Goal: Task Accomplishment & Management: Manage account settings

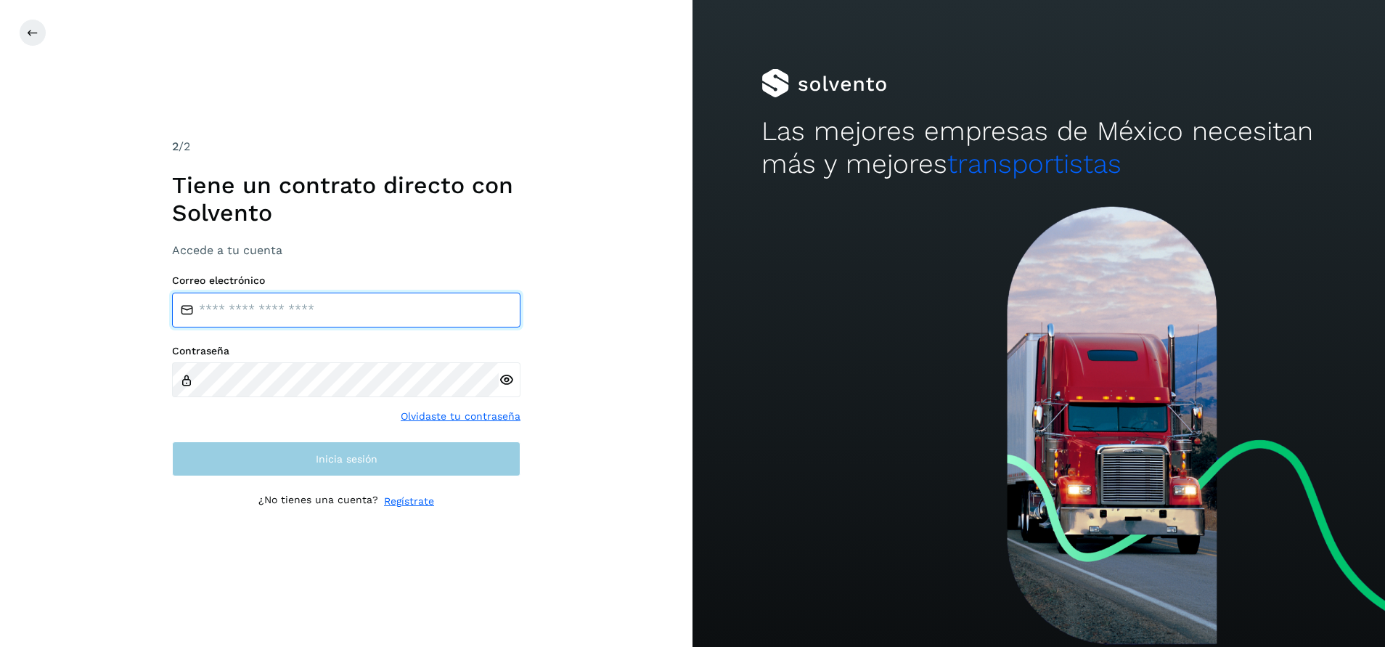
type input "**********"
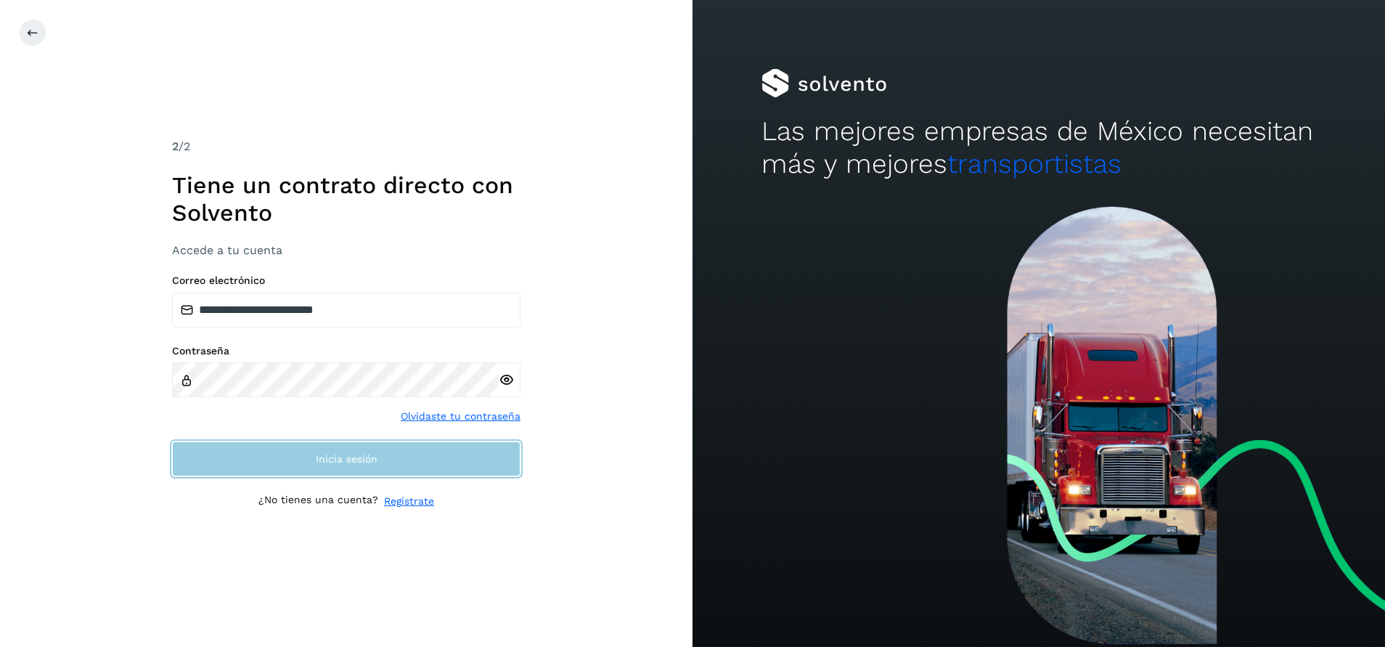
click at [344, 462] on span "Inicia sesión" at bounding box center [347, 459] width 62 height 10
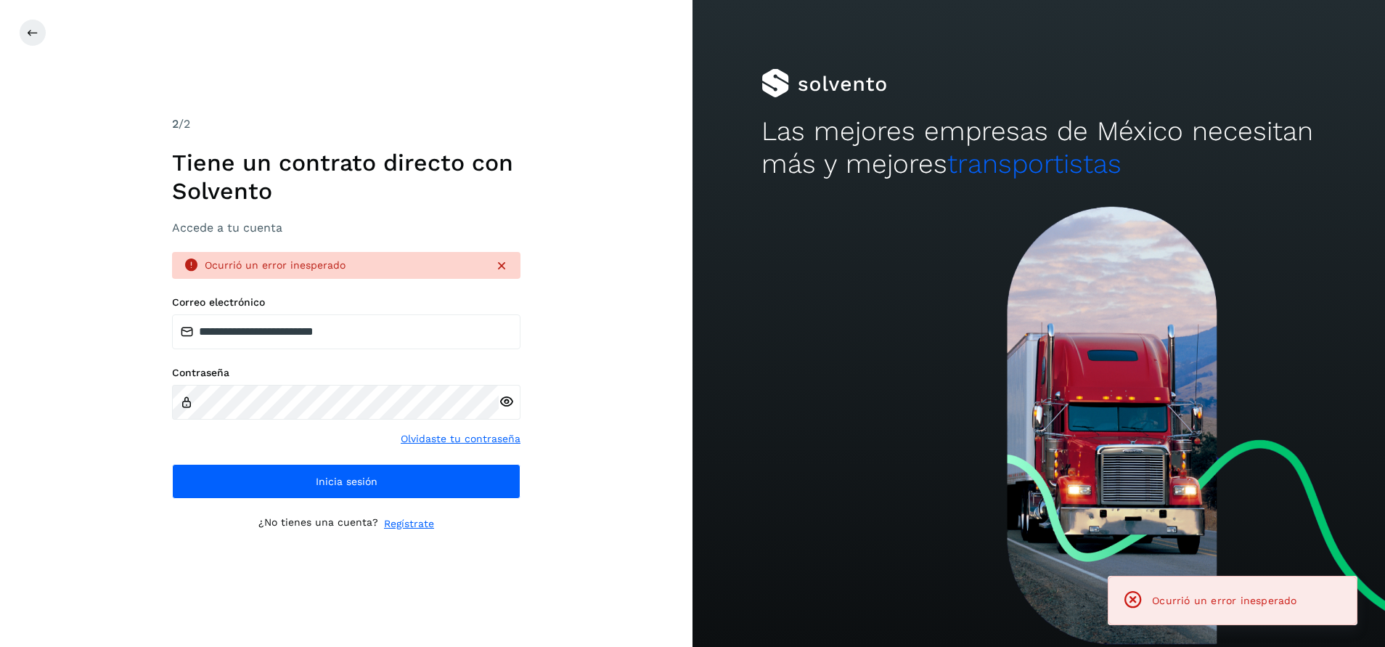
click at [361, 505] on div "**********" at bounding box center [346, 323] width 348 height 416
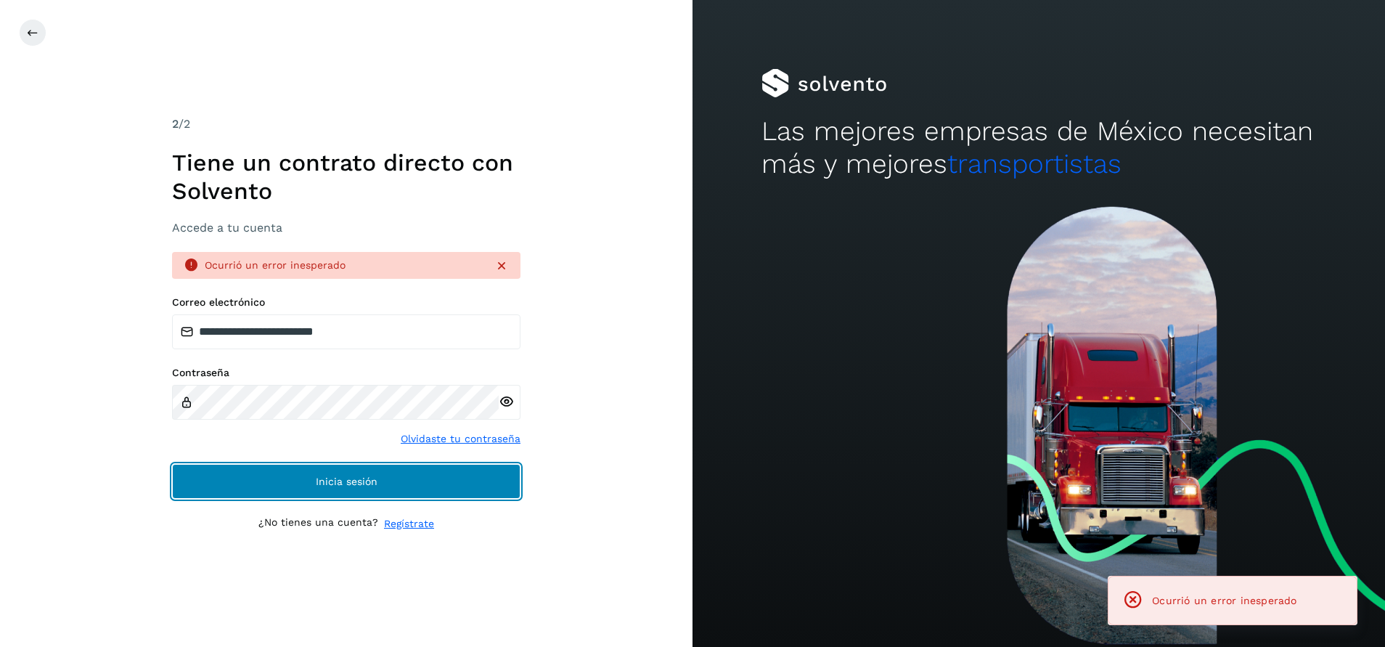
click at [363, 481] on span "Inicia sesión" at bounding box center [347, 481] width 62 height 10
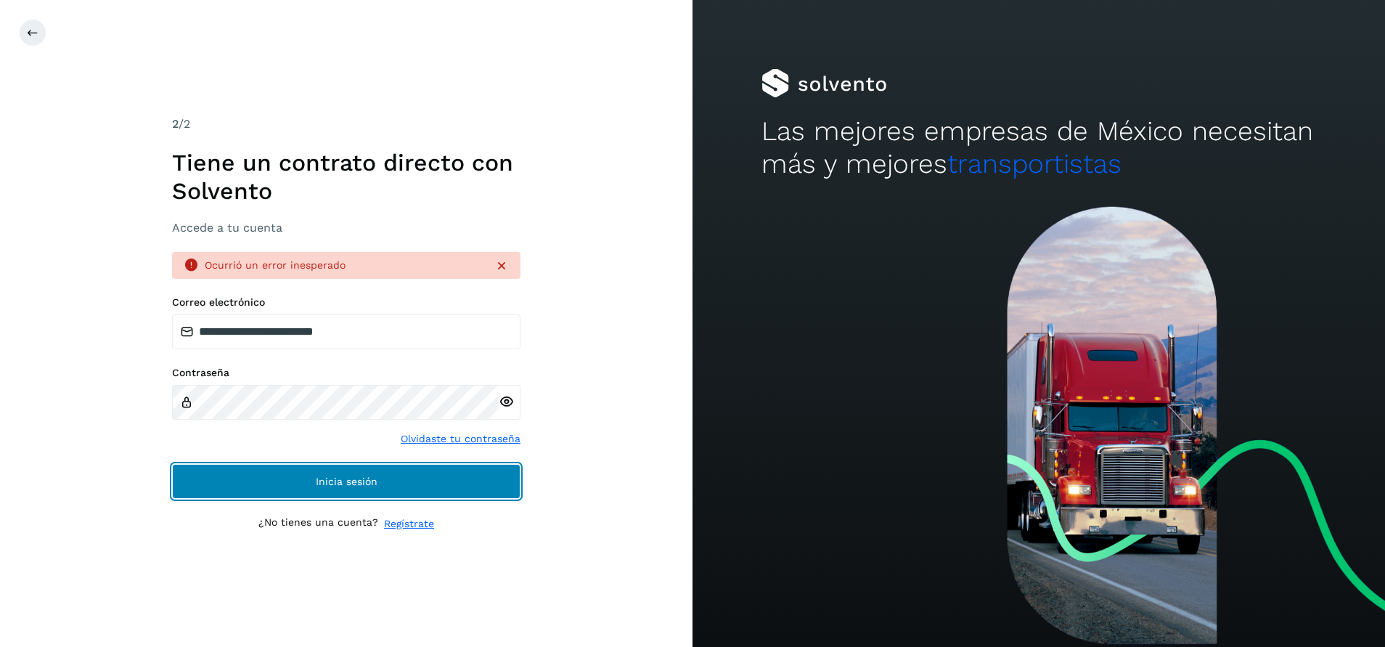
click at [358, 479] on span "Inicia sesión" at bounding box center [347, 481] width 62 height 10
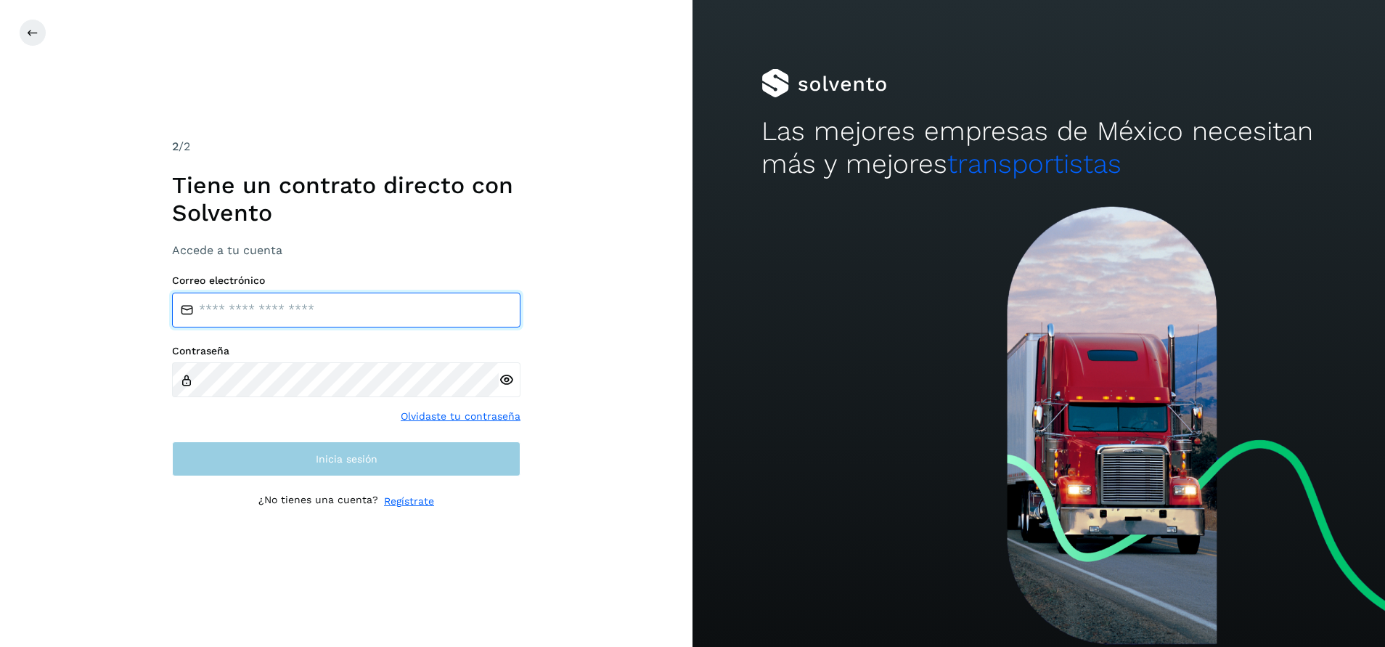
type input "**********"
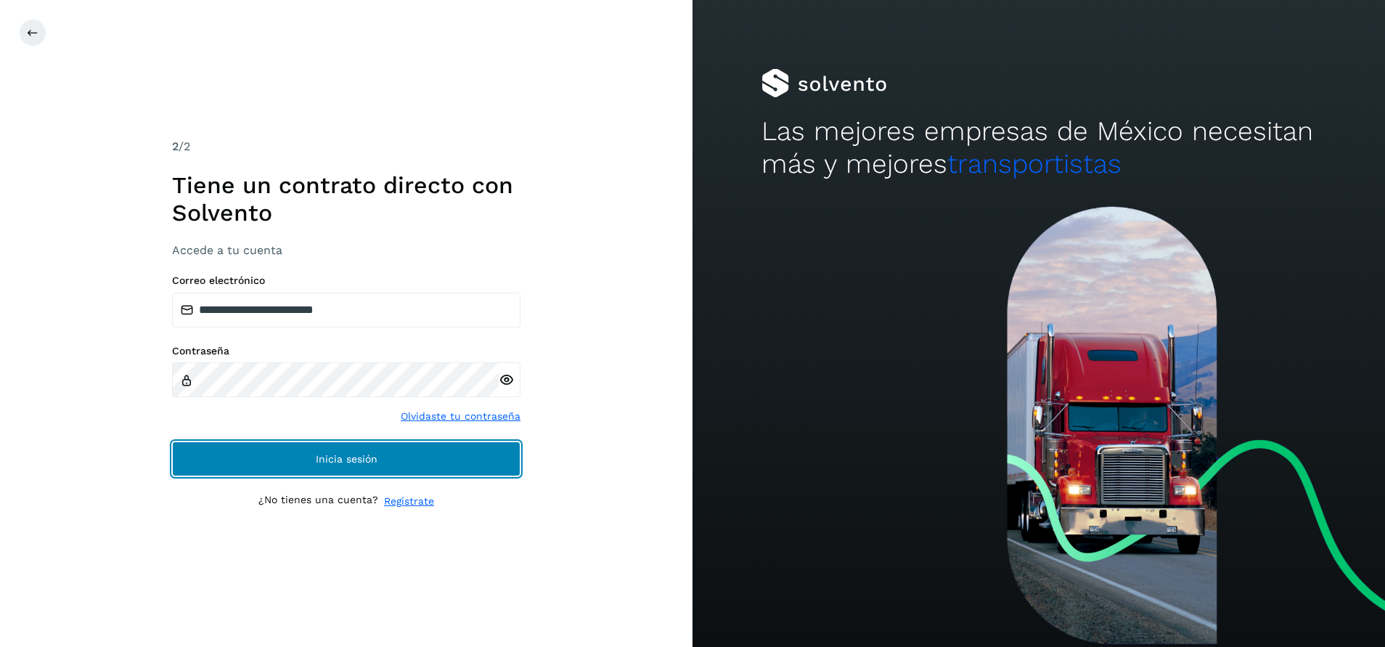
click at [338, 459] on span "Inicia sesión" at bounding box center [347, 459] width 62 height 10
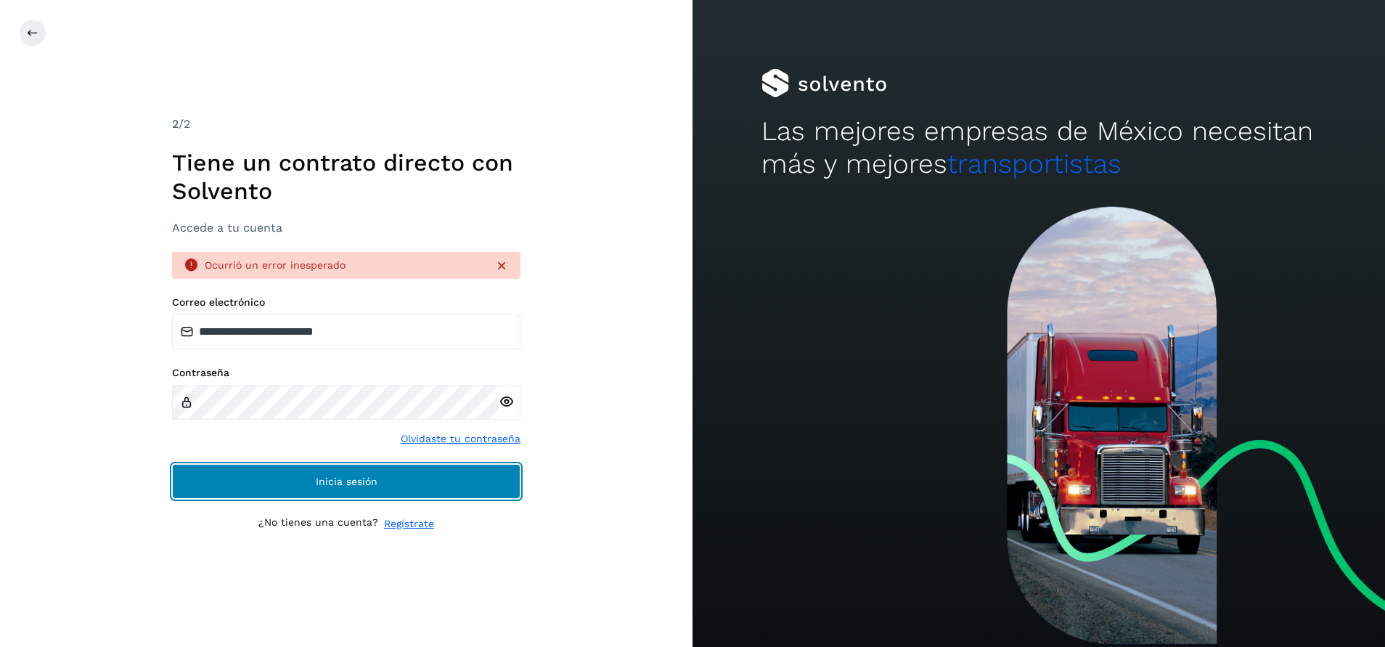
click at [463, 481] on button "Inicia sesión" at bounding box center [346, 481] width 348 height 35
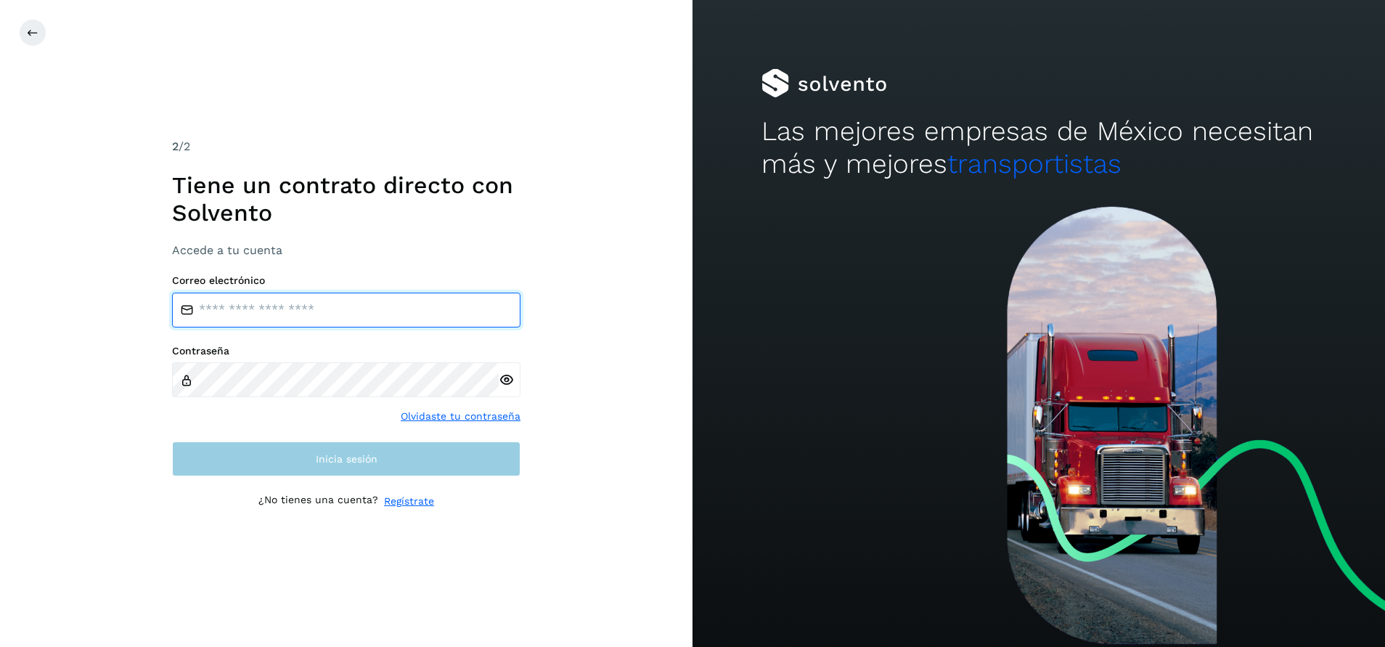
type input "**********"
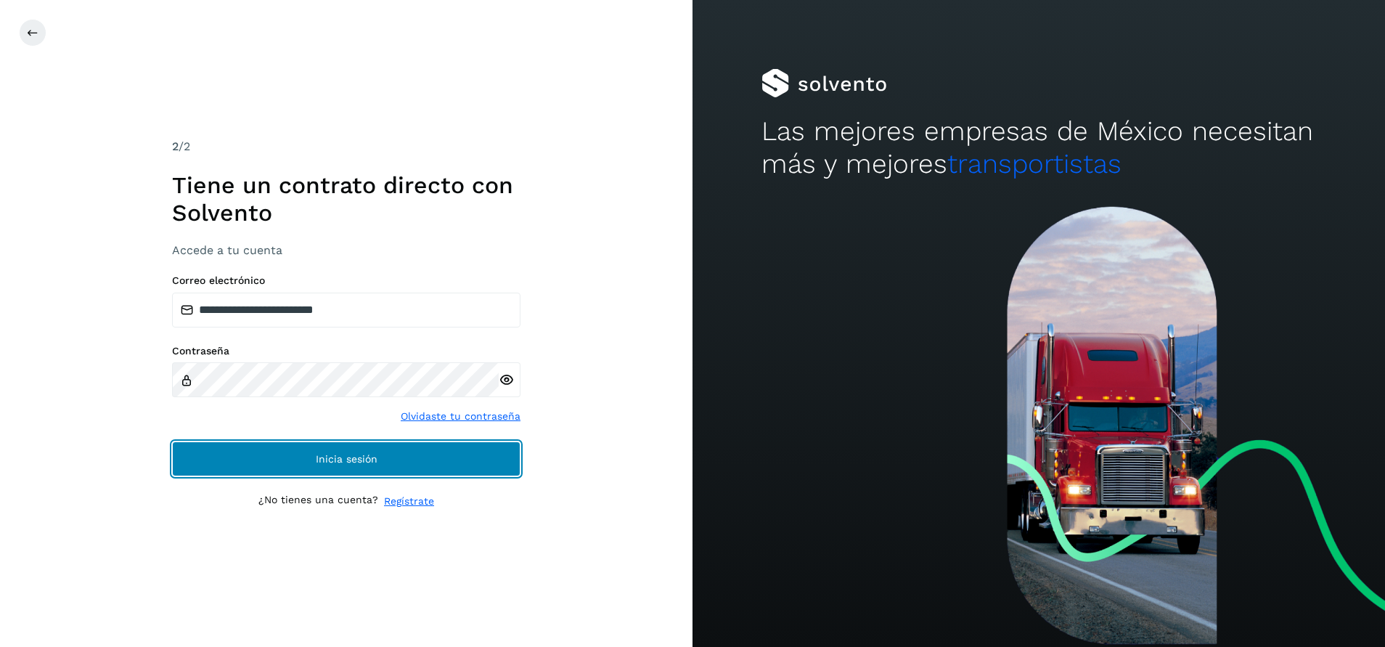
click at [333, 466] on button "Inicia sesión" at bounding box center [346, 458] width 348 height 35
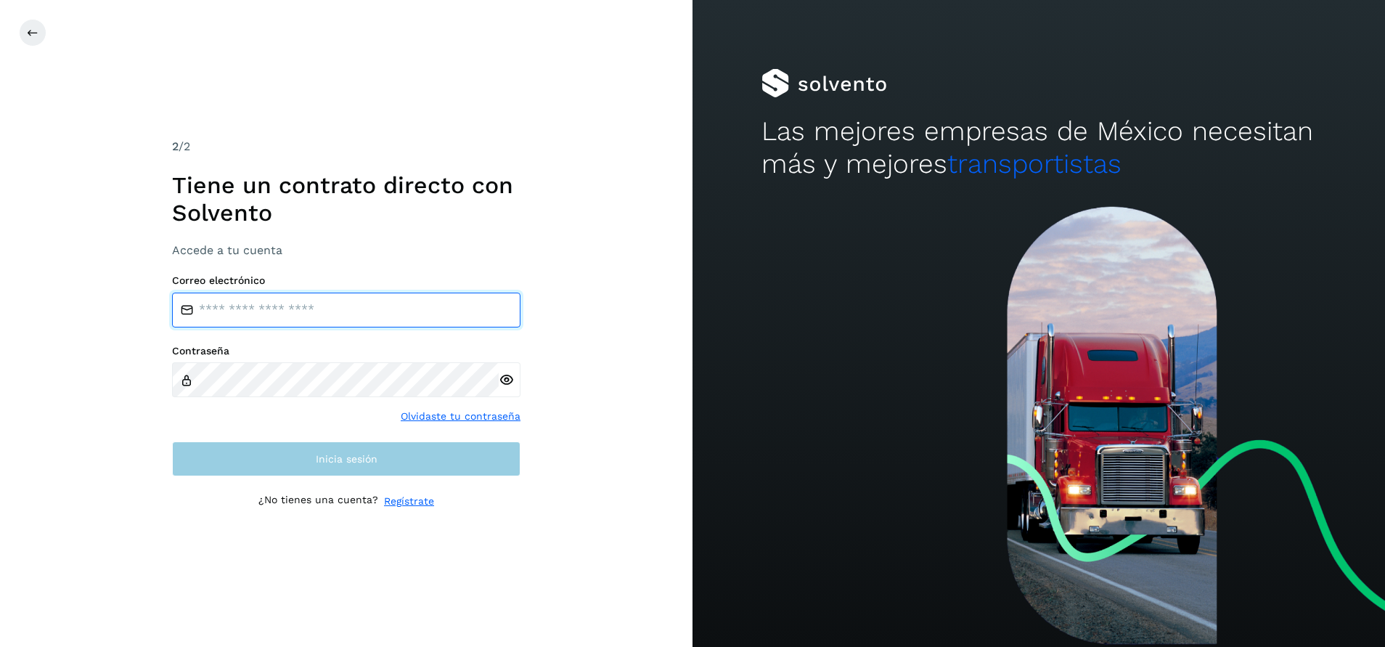
type input "**********"
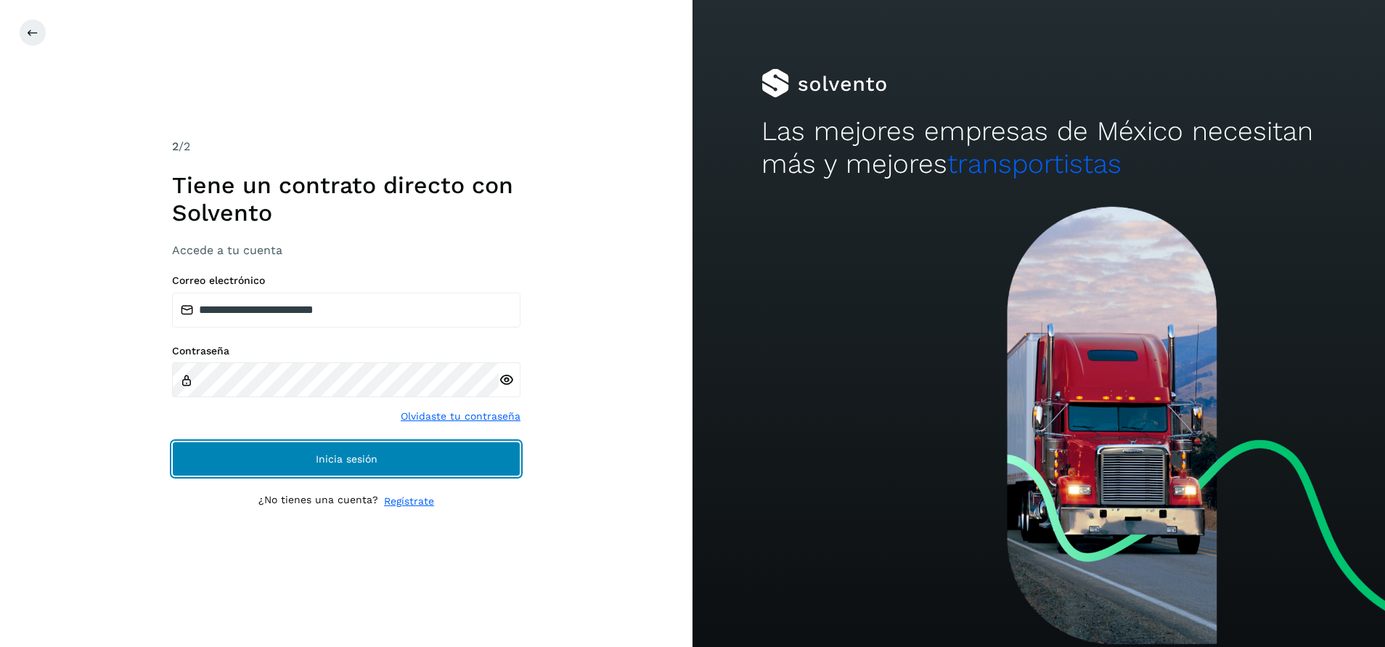
click at [353, 457] on span "Inicia sesión" at bounding box center [347, 459] width 62 height 10
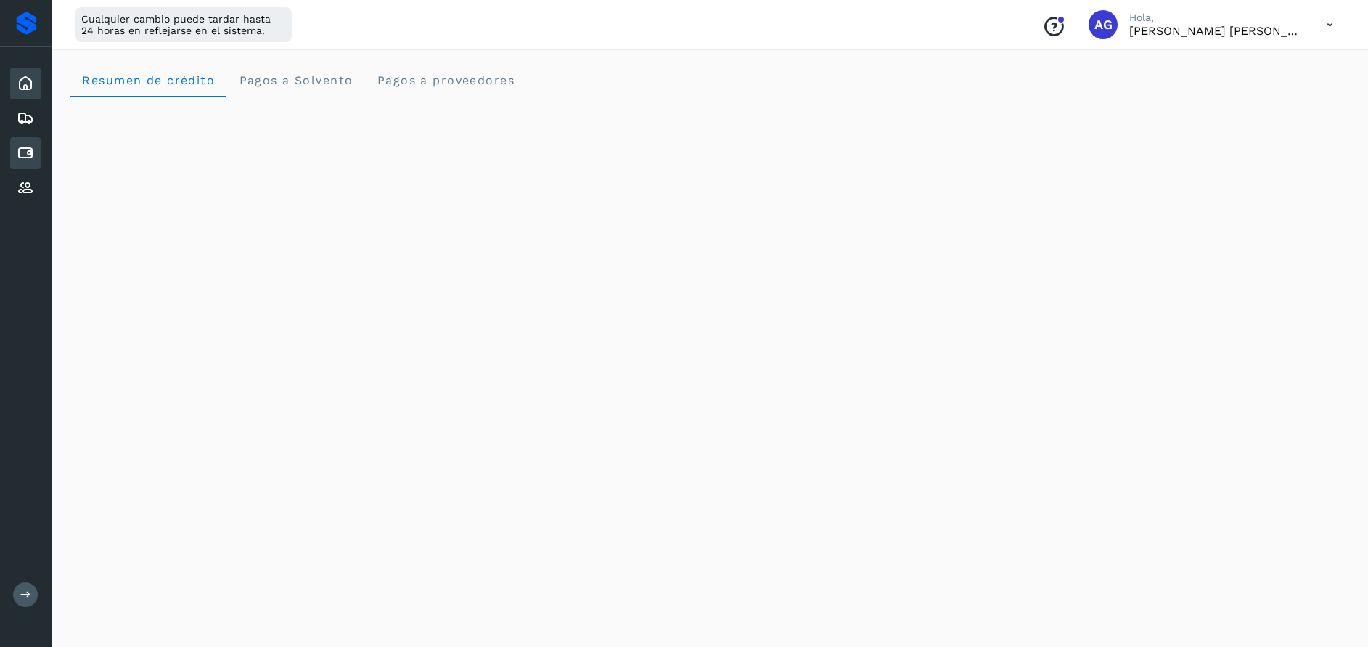
click at [30, 152] on icon at bounding box center [25, 152] width 17 height 17
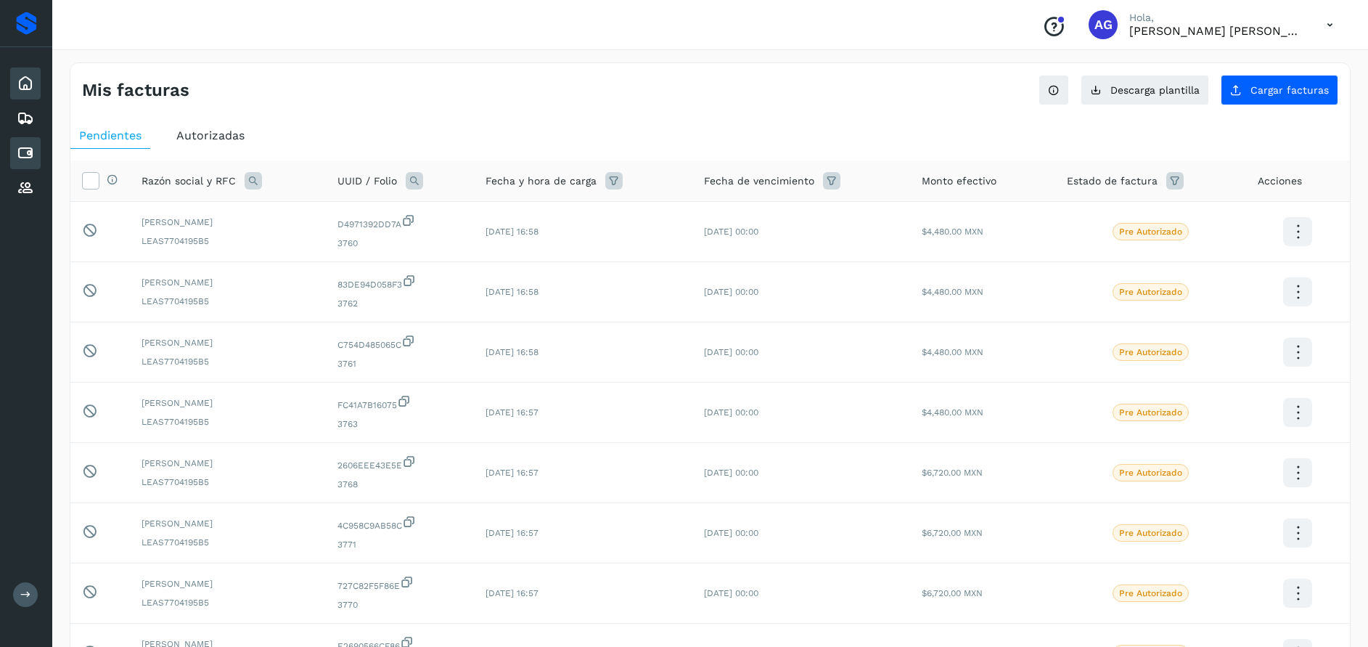
click at [37, 87] on div "Inicio" at bounding box center [25, 84] width 30 height 32
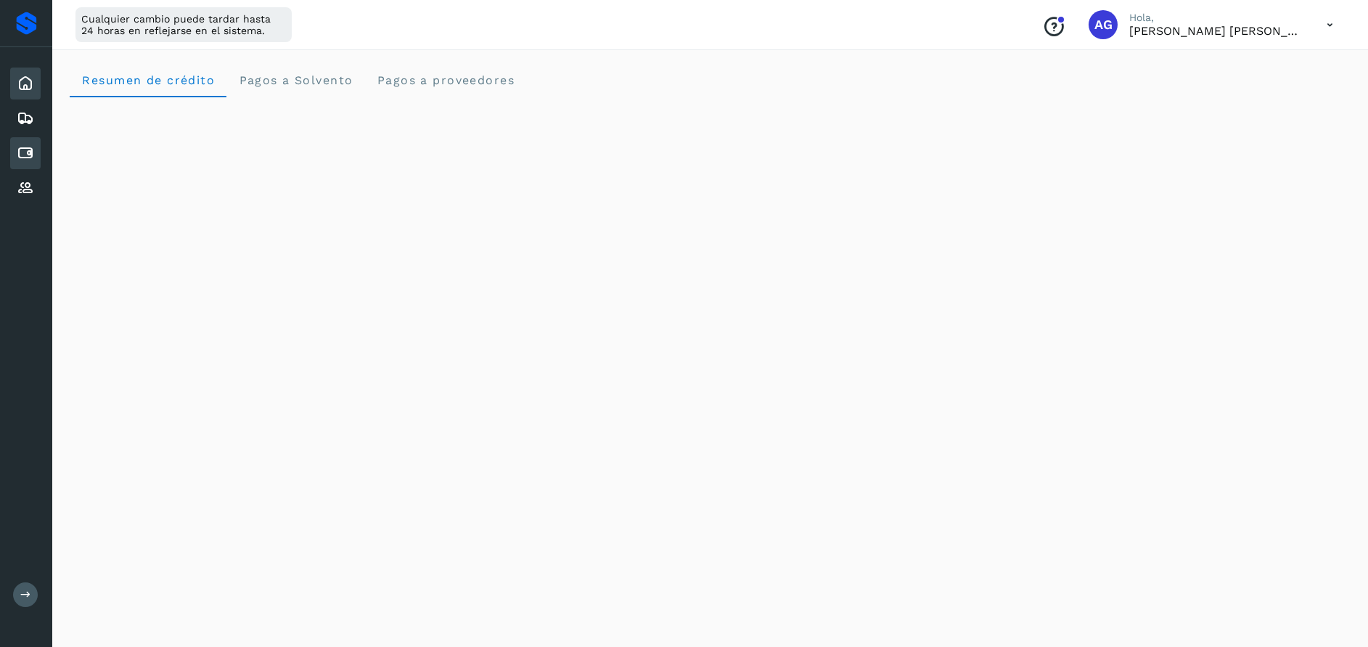
click at [33, 156] on icon at bounding box center [25, 152] width 17 height 17
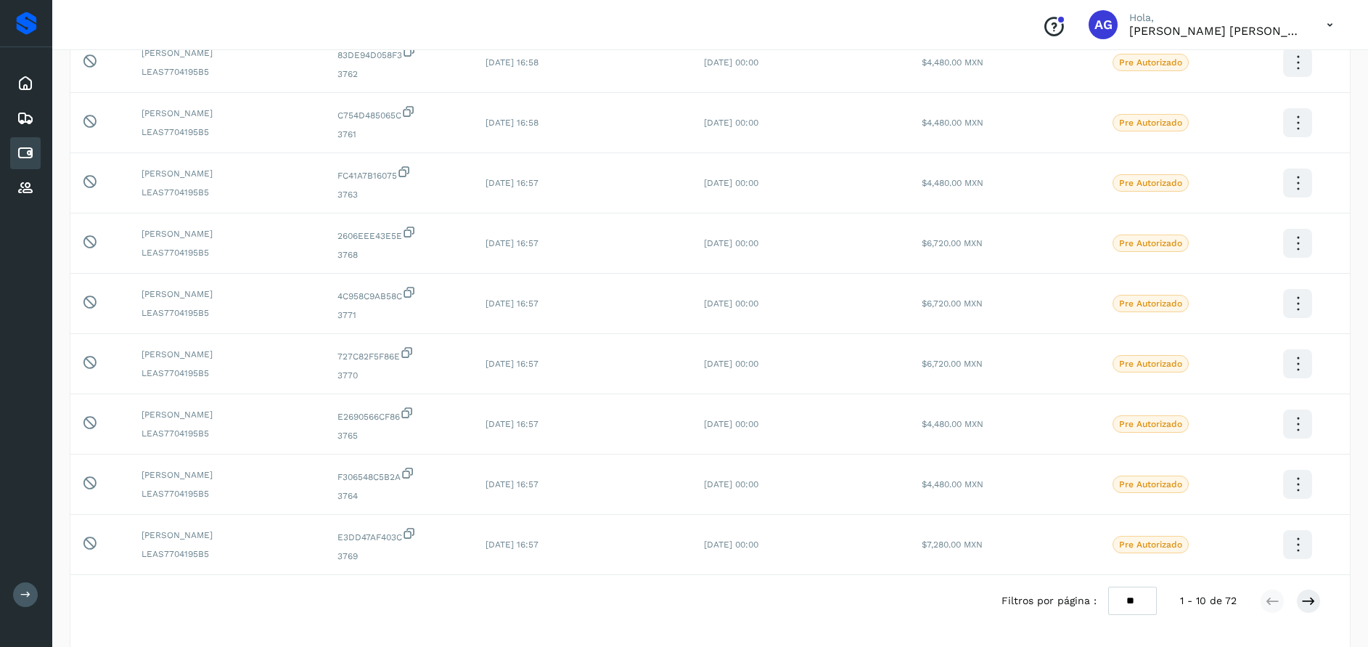
scroll to position [281, 0]
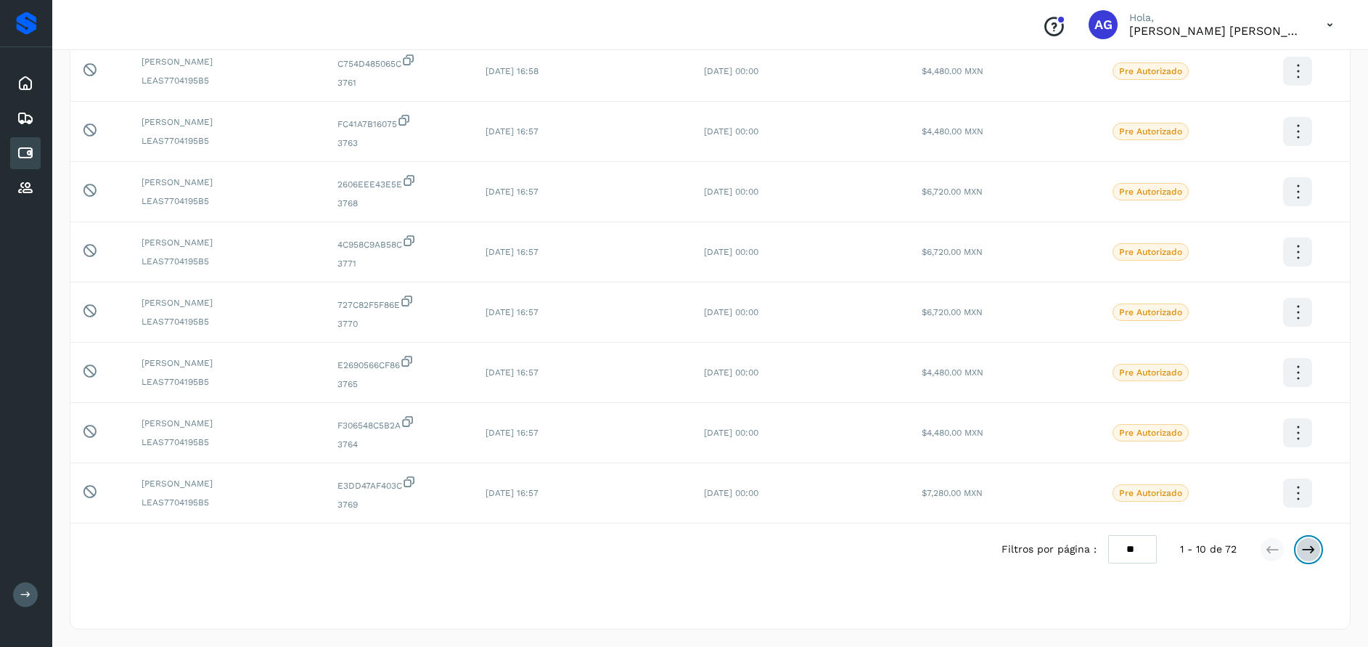
click at [1310, 546] on icon at bounding box center [1309, 549] width 15 height 15
click at [1315, 546] on icon at bounding box center [1309, 549] width 15 height 15
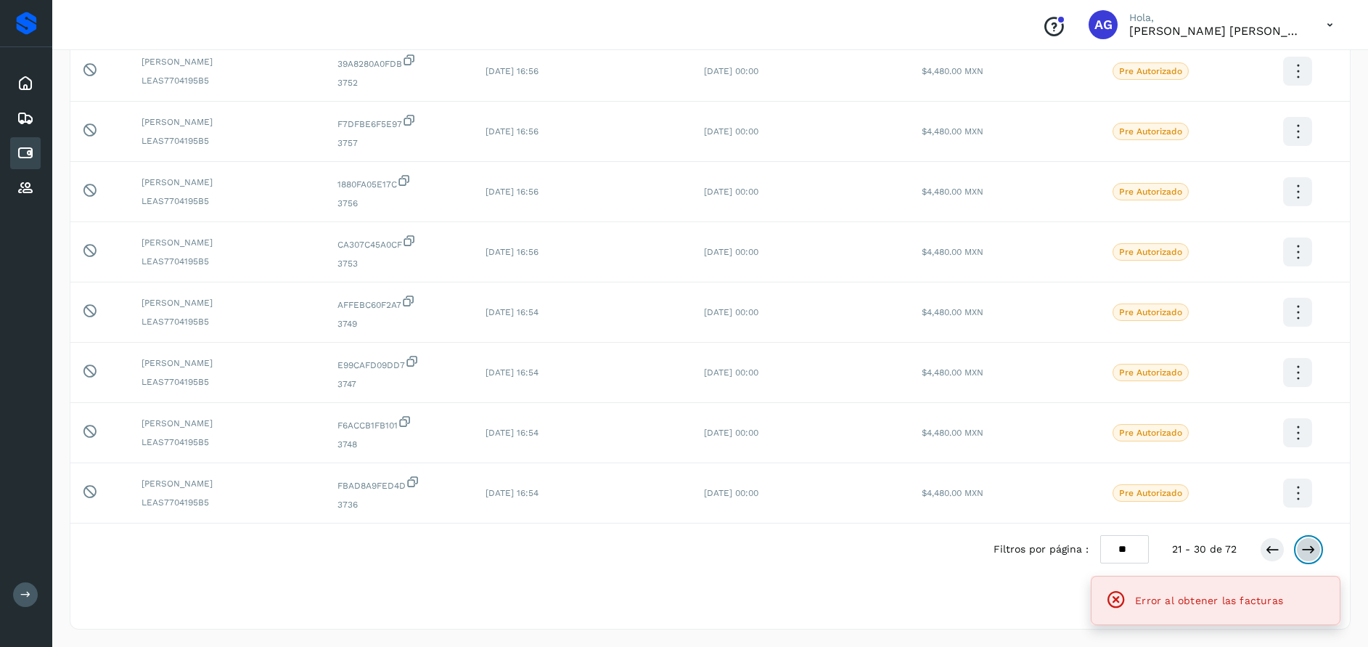
click at [1318, 552] on button at bounding box center [1308, 549] width 25 height 25
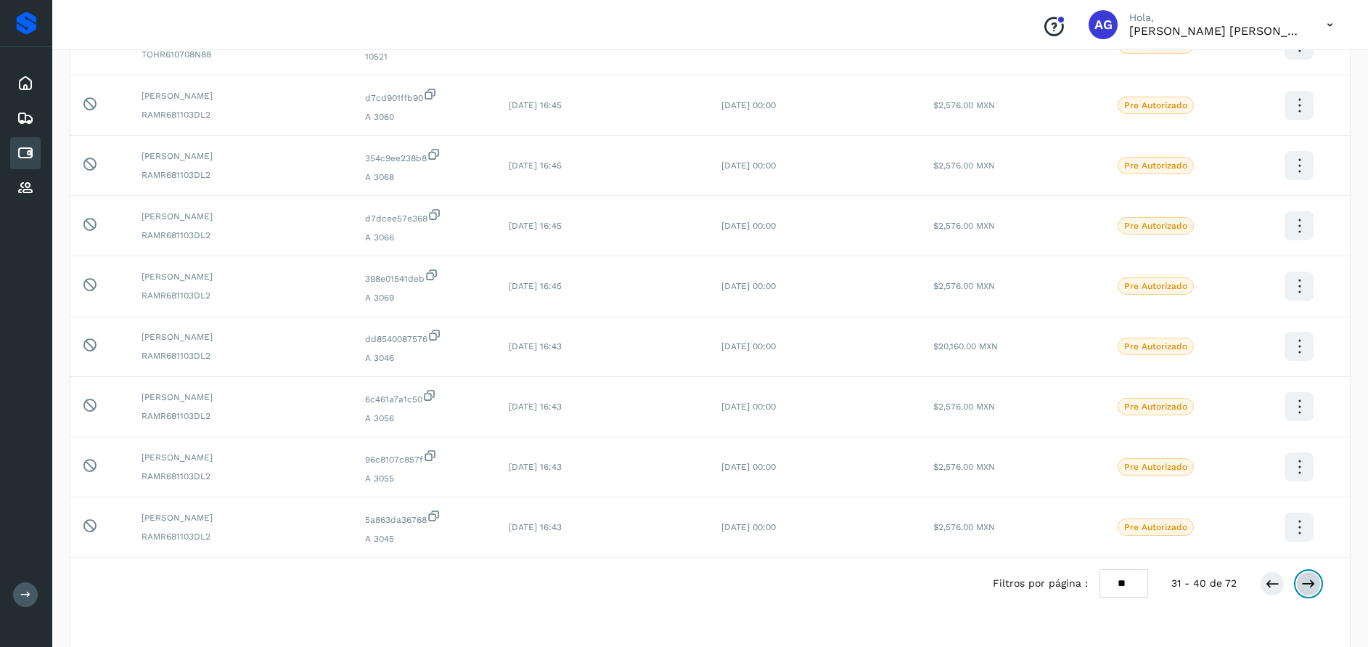
scroll to position [248, 0]
click at [1311, 595] on div "Filtros por página : ** ** ** 31 - 40 de 72" at bounding box center [1168, 582] width 351 height 28
click at [1307, 579] on icon at bounding box center [1309, 582] width 15 height 15
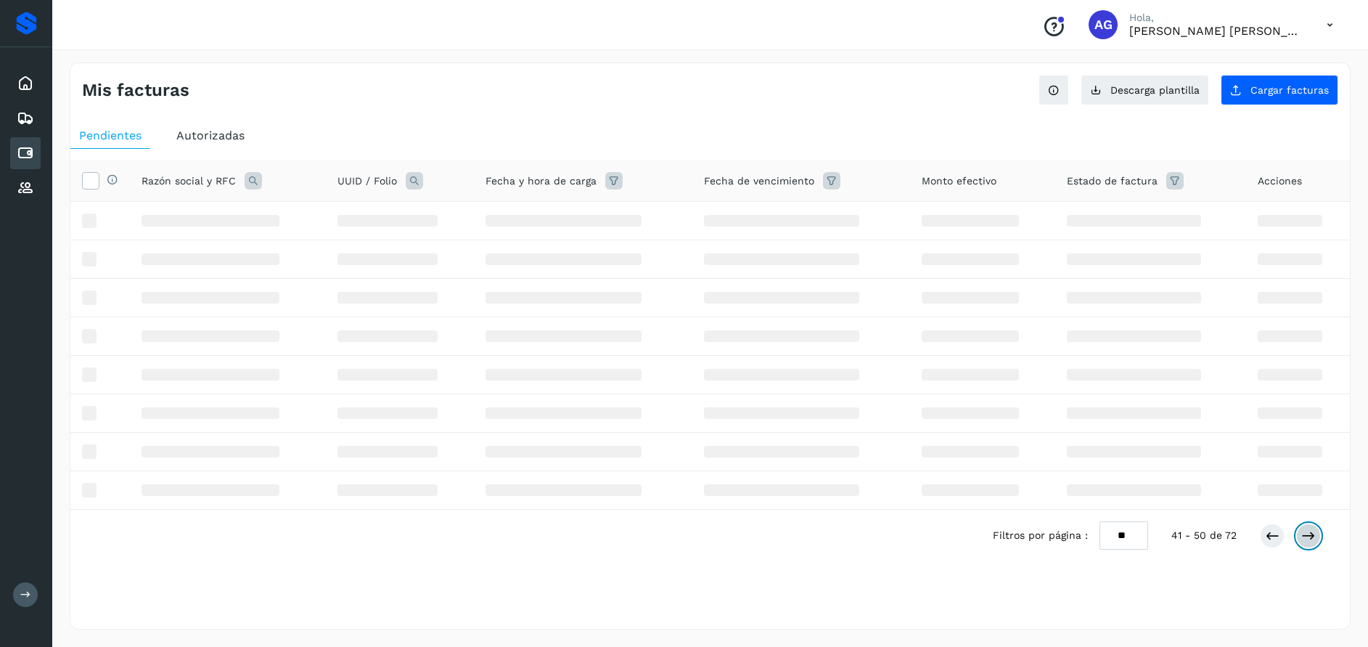
scroll to position [0, 0]
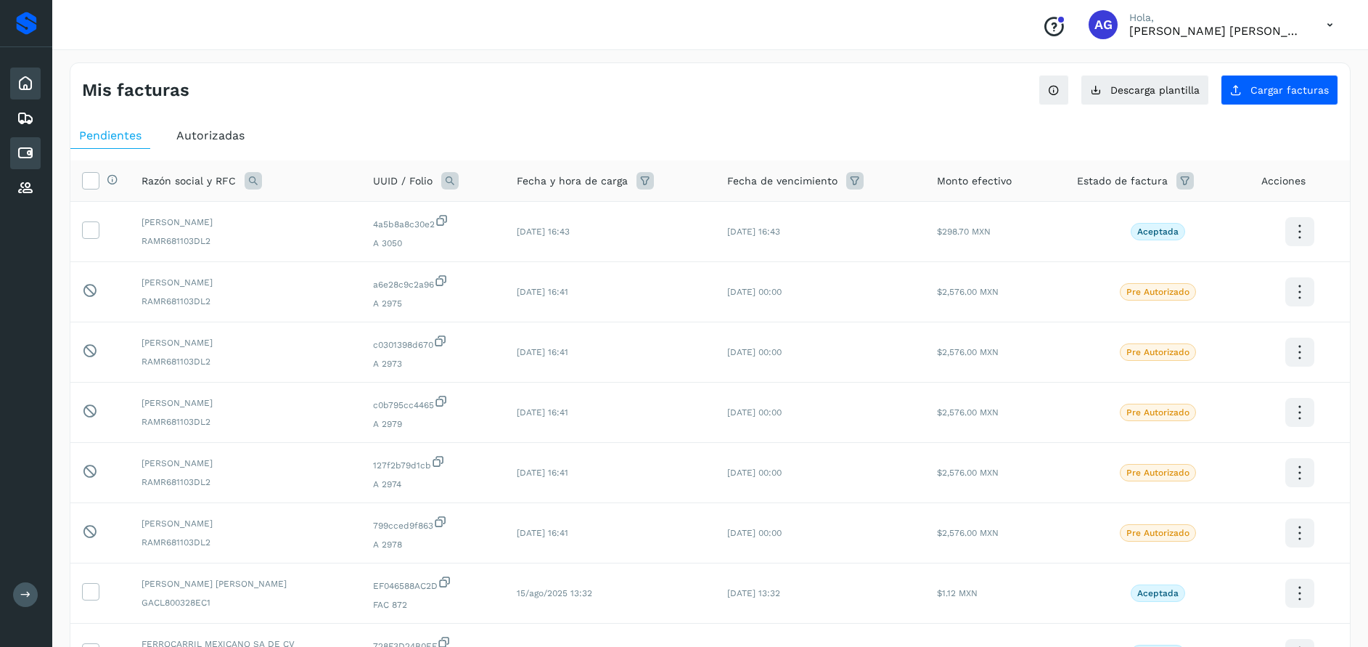
click at [24, 79] on icon at bounding box center [25, 83] width 17 height 17
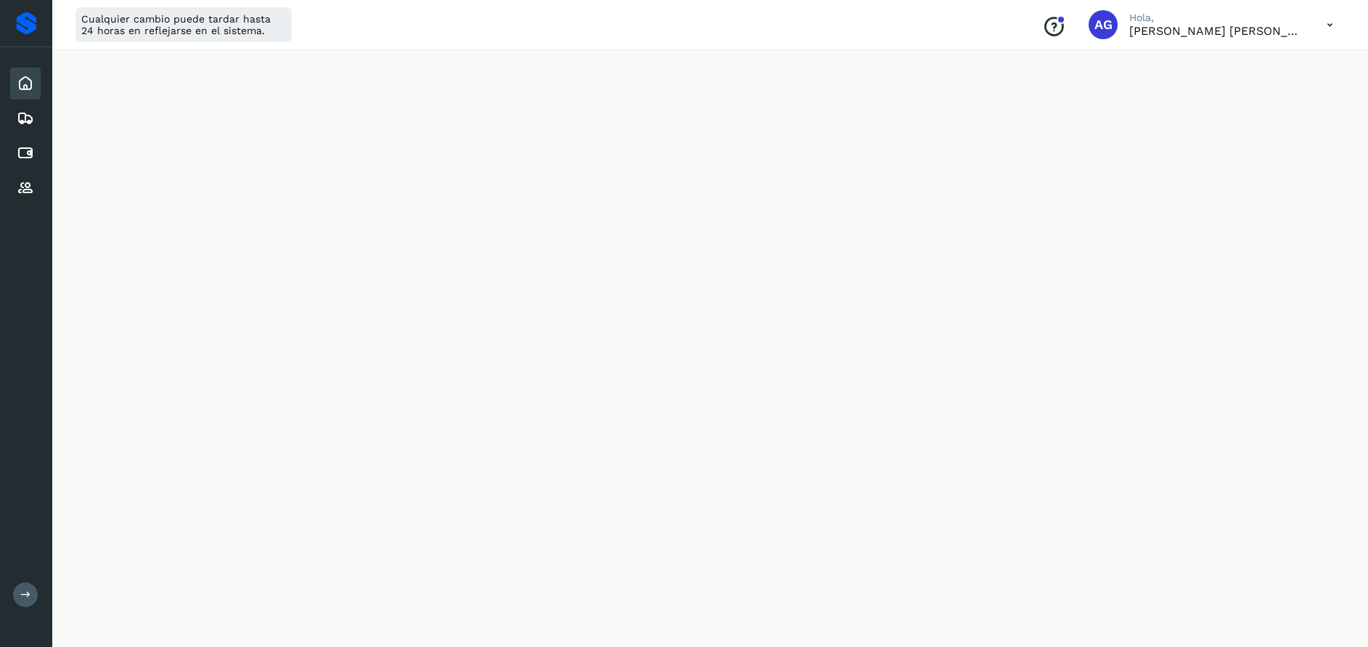
scroll to position [236, 0]
click at [30, 149] on icon at bounding box center [25, 152] width 17 height 17
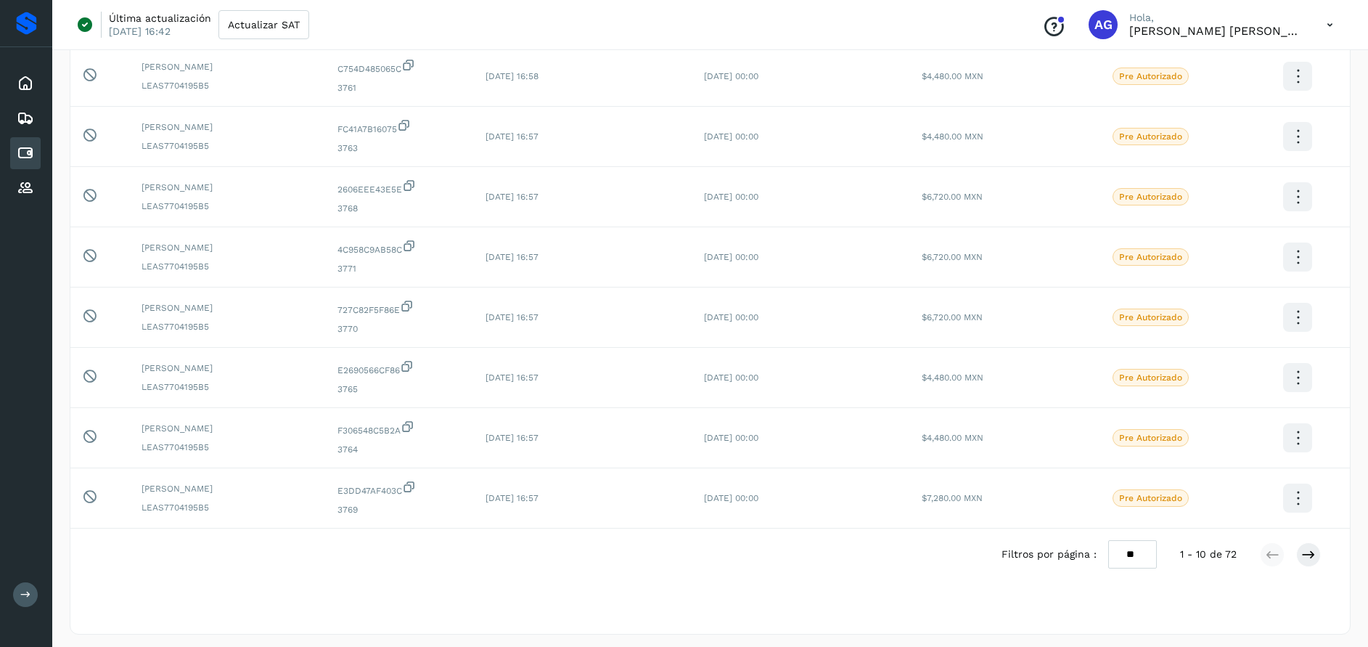
scroll to position [281, 0]
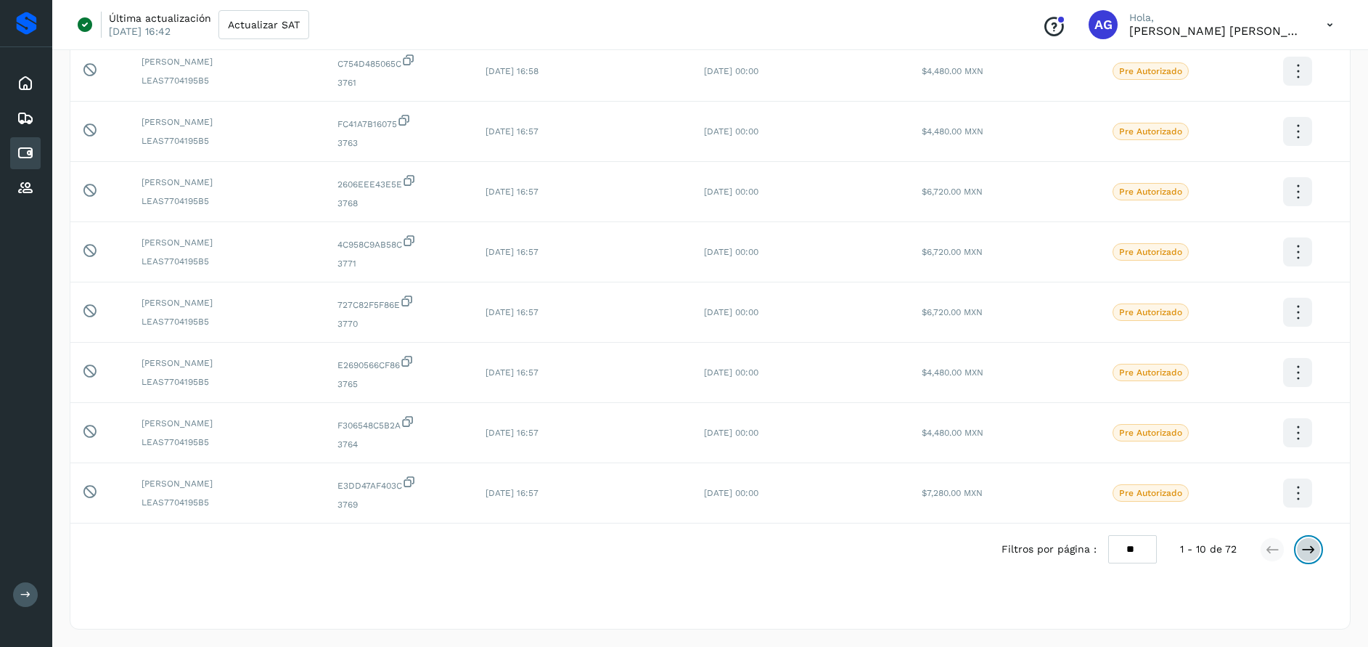
click at [1307, 553] on icon at bounding box center [1309, 549] width 15 height 15
click at [1299, 546] on button at bounding box center [1308, 549] width 25 height 25
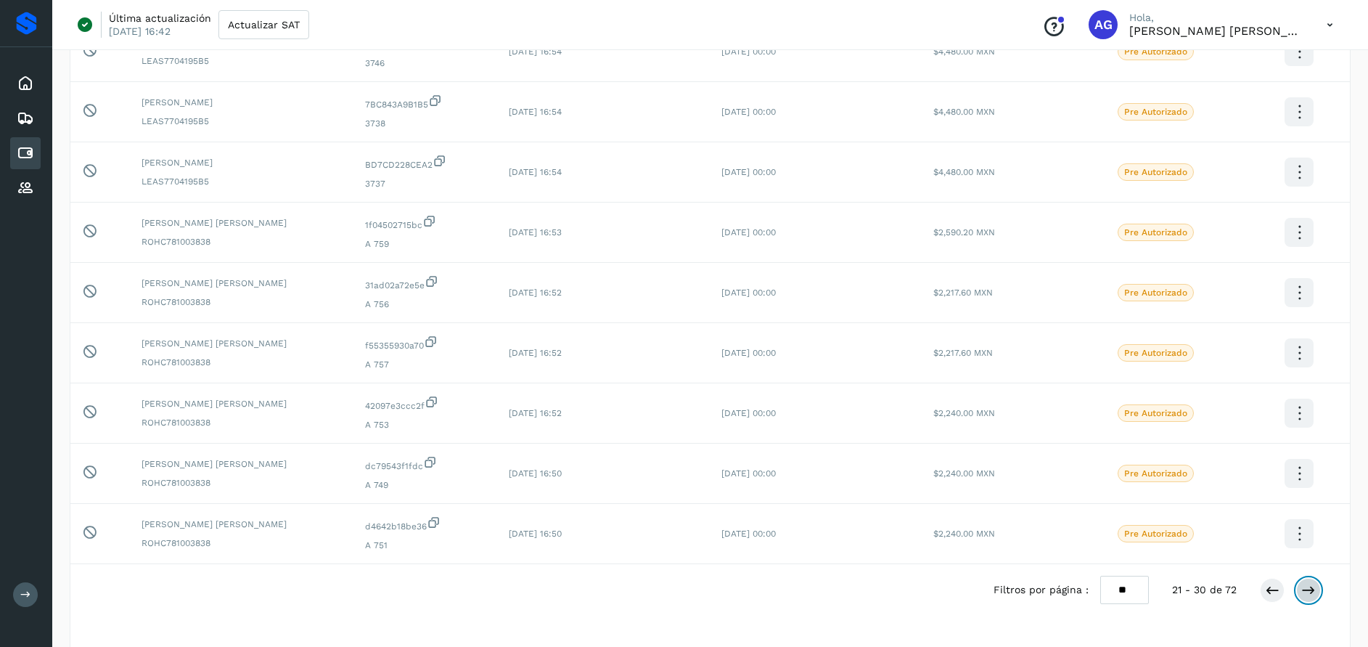
scroll to position [261, 0]
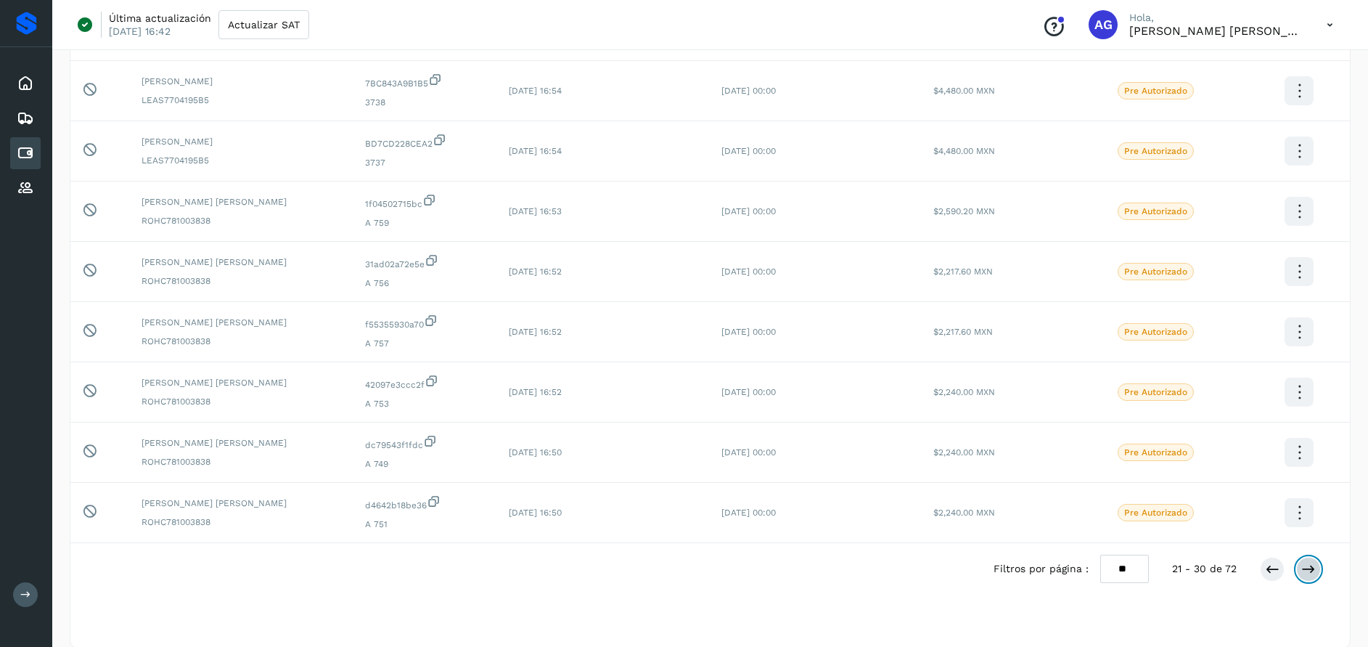
click at [1306, 575] on icon at bounding box center [1309, 569] width 15 height 15
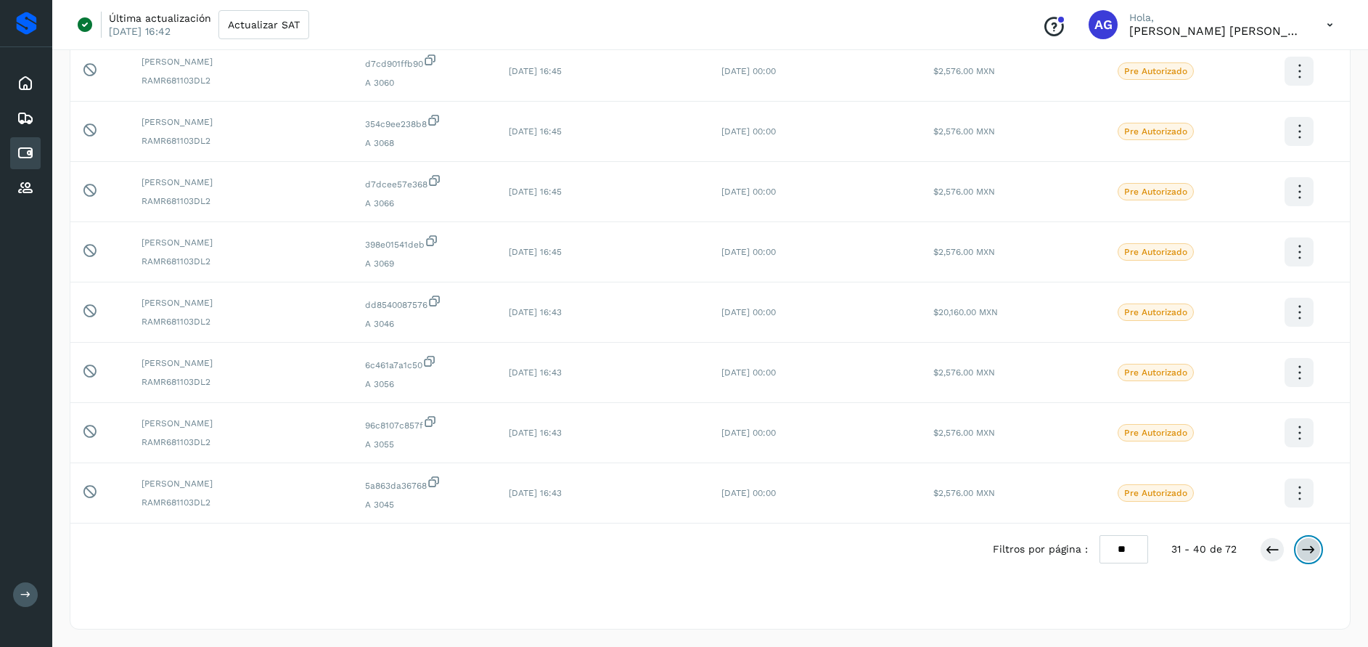
click at [1300, 552] on button at bounding box center [1308, 549] width 25 height 25
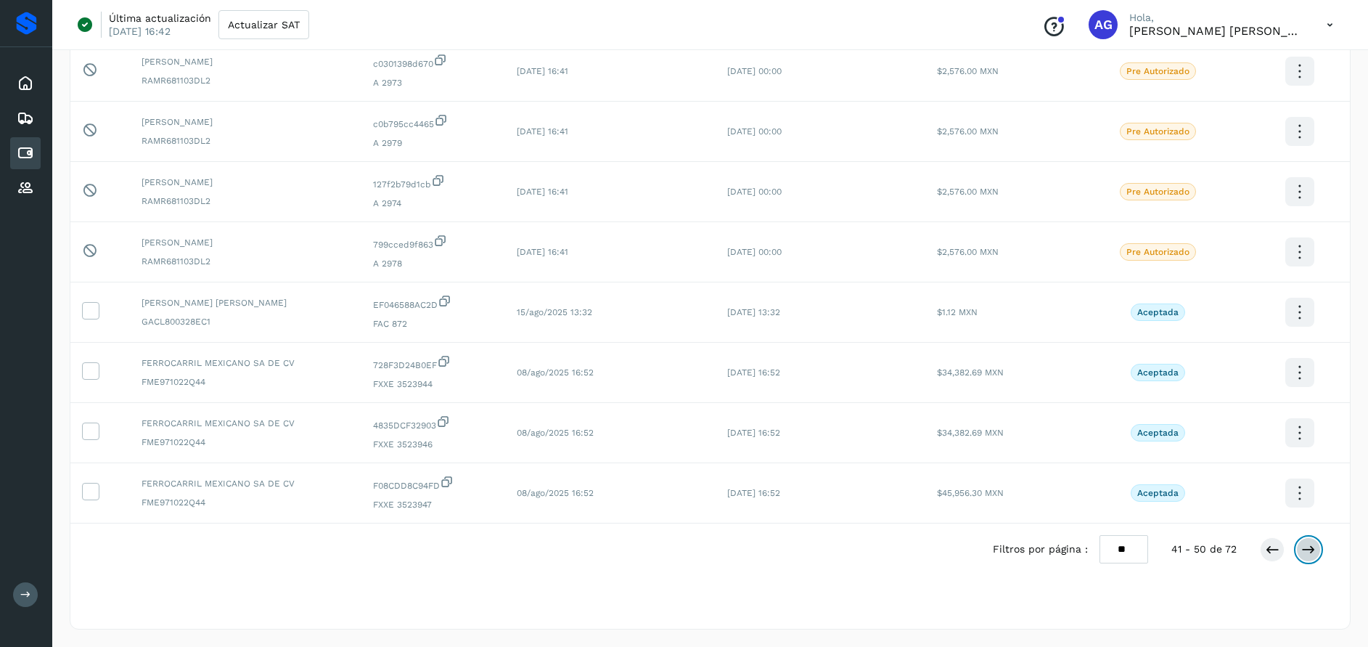
click at [1304, 542] on button at bounding box center [1308, 549] width 25 height 25
